Goal: Transaction & Acquisition: Obtain resource

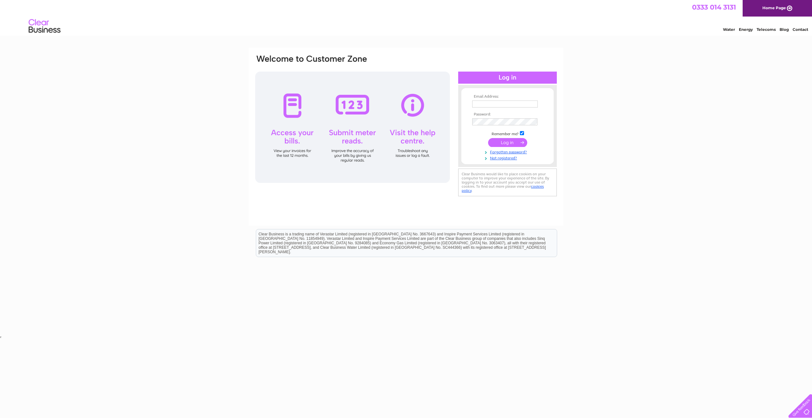
click at [495, 103] on input "text" at bounding box center [505, 104] width 66 height 7
paste input "accounts.ific@jensenhughes.com"
type input "accounts.ific@jensenhughes.com"
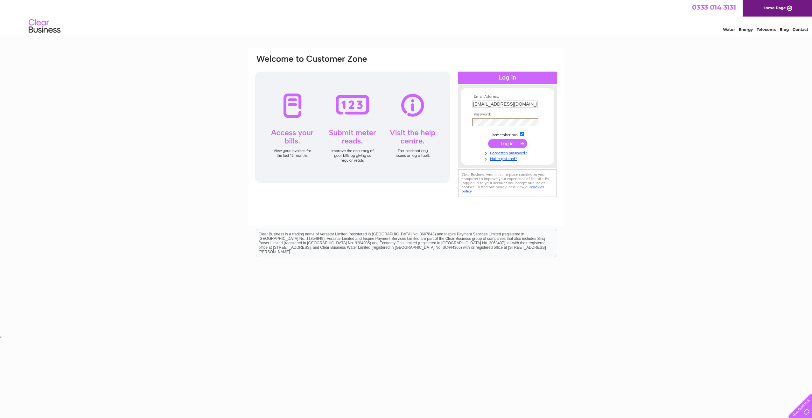
click at [517, 145] on input "submit" at bounding box center [507, 143] width 39 height 9
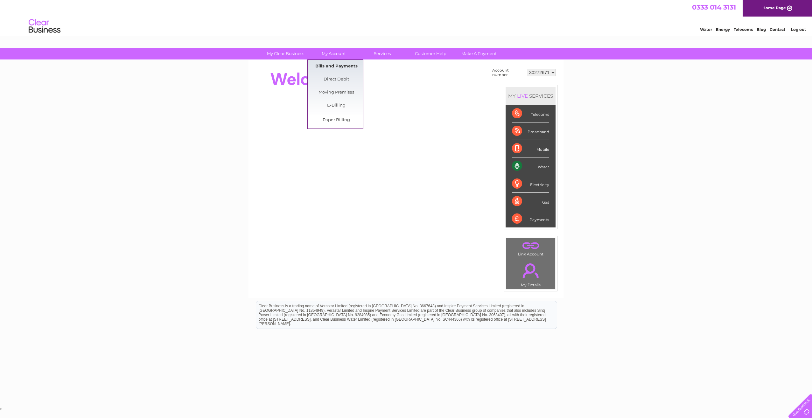
click at [331, 66] on link "Bills and Payments" at bounding box center [336, 66] width 53 height 13
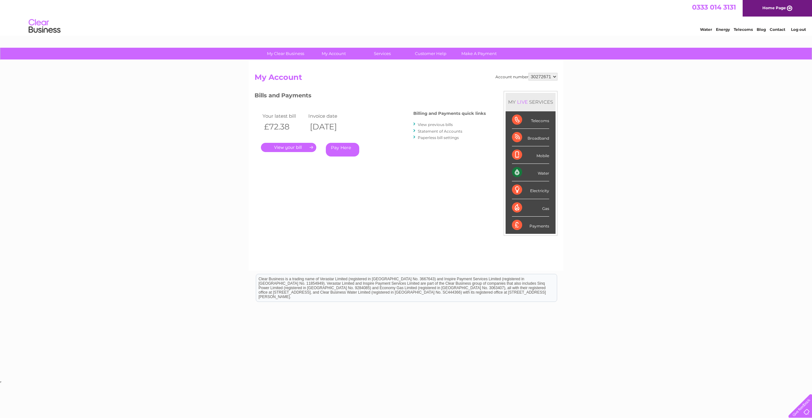
click at [310, 146] on link "." at bounding box center [288, 147] width 55 height 9
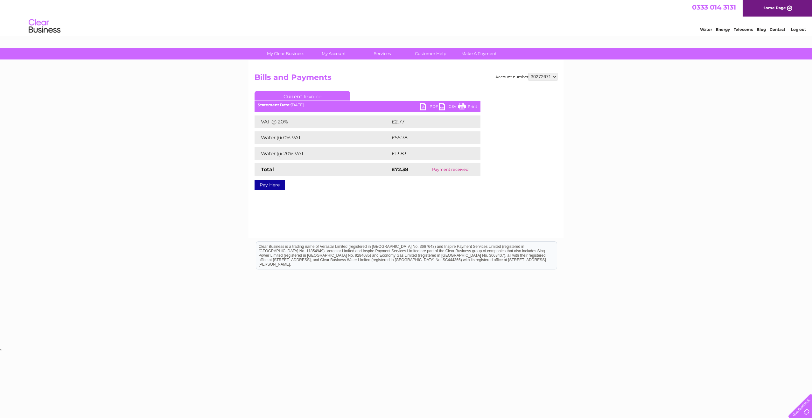
click at [425, 108] on link "PDF" at bounding box center [429, 107] width 19 height 9
click at [800, 29] on link "Log out" at bounding box center [798, 29] width 15 height 5
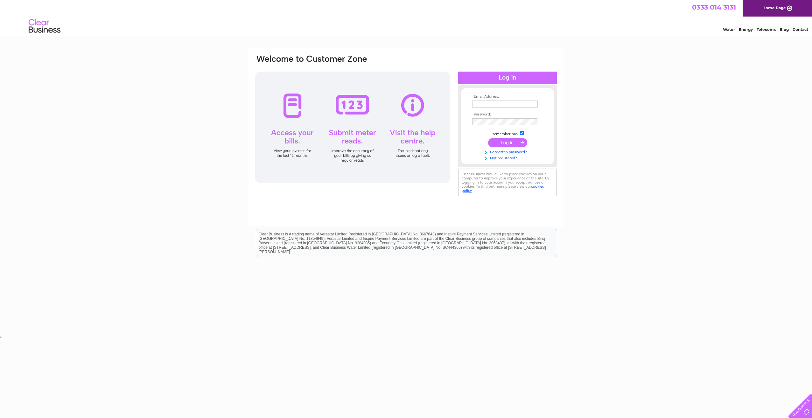
click at [489, 106] on input "text" at bounding box center [505, 104] width 66 height 7
drag, startPoint x: 490, startPoint y: 104, endPoint x: 523, endPoint y: 106, distance: 33.5
click at [490, 105] on input "text" at bounding box center [505, 105] width 66 height 8
paste input "accounts-jga@jensenhughes.com"
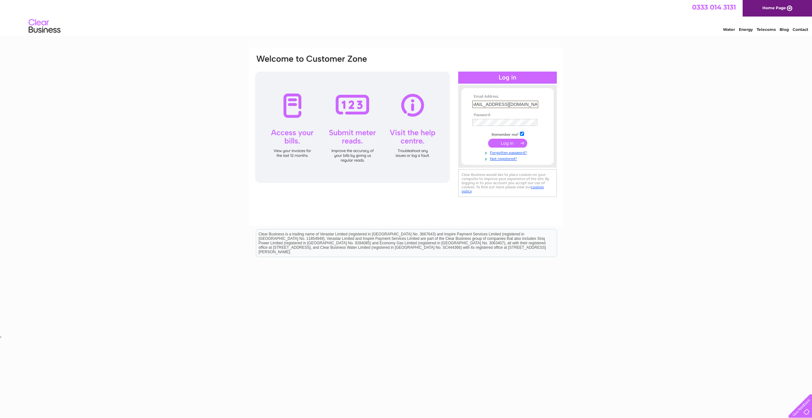
type input "accounts-jga@jensenhughes.com"
click at [513, 141] on input "submit" at bounding box center [507, 142] width 39 height 9
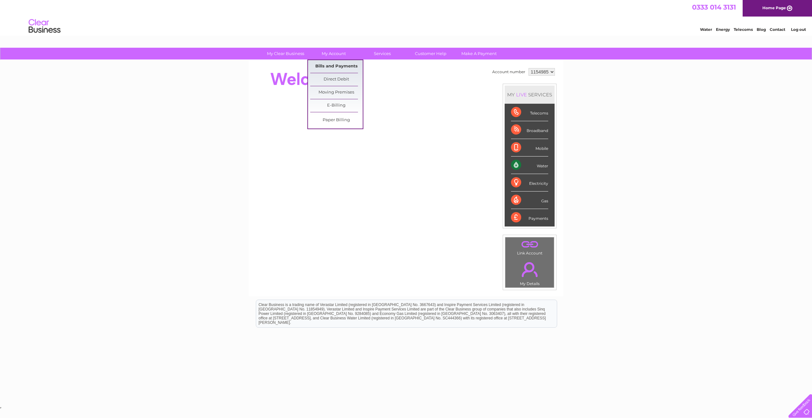
click at [330, 62] on link "Bills and Payments" at bounding box center [336, 66] width 53 height 13
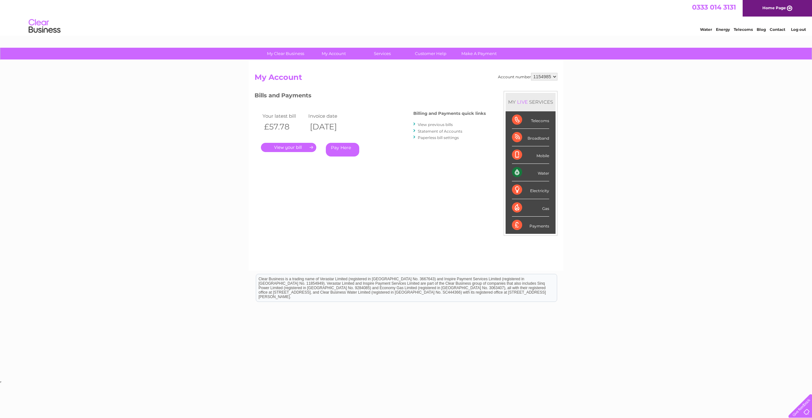
click at [275, 148] on link "." at bounding box center [288, 147] width 55 height 9
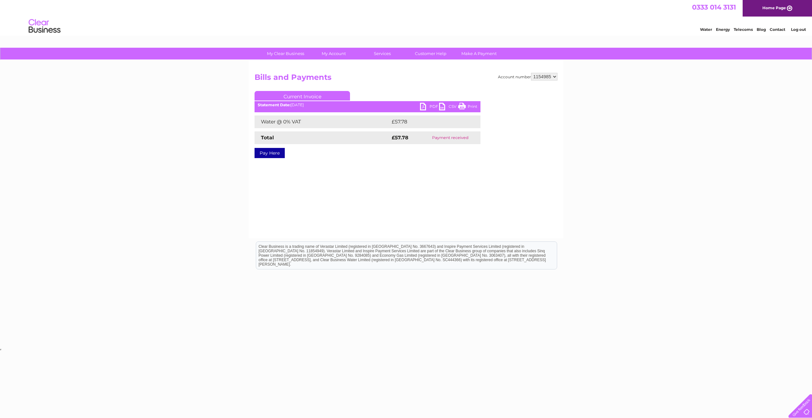
click at [421, 106] on link "PDF" at bounding box center [429, 107] width 19 height 9
